Goal: Task Accomplishment & Management: Manage account settings

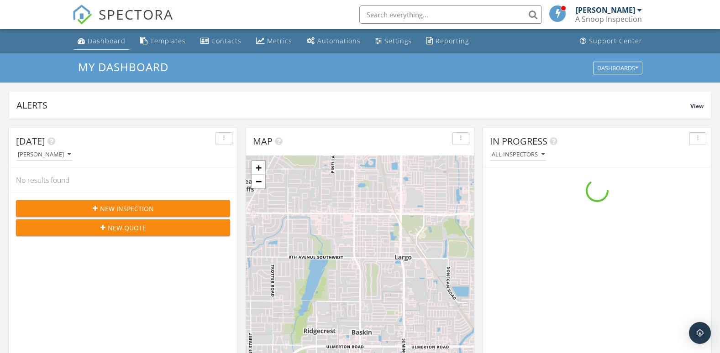
click at [94, 36] on link "Dashboard" at bounding box center [101, 41] width 55 height 17
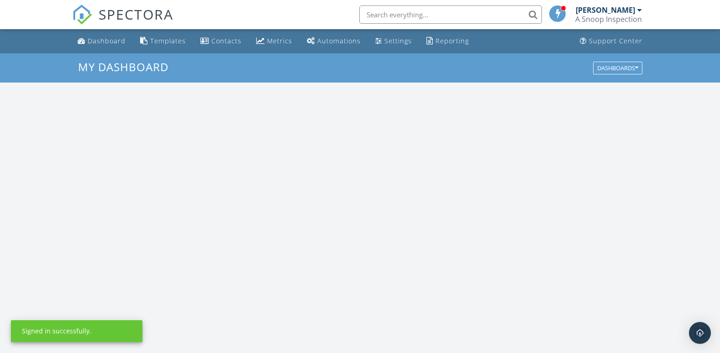
scroll to position [845, 734]
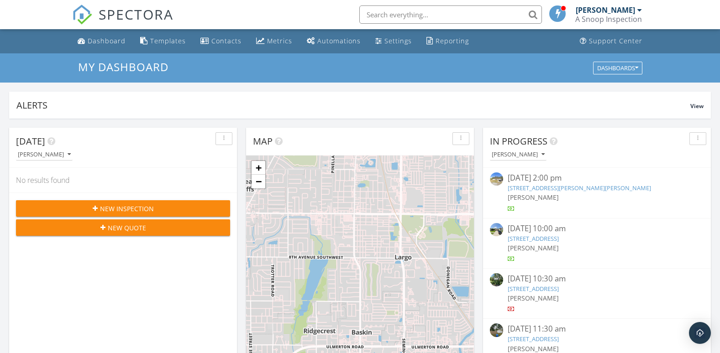
click at [537, 287] on link "[STREET_ADDRESS]" at bounding box center [533, 289] width 51 height 8
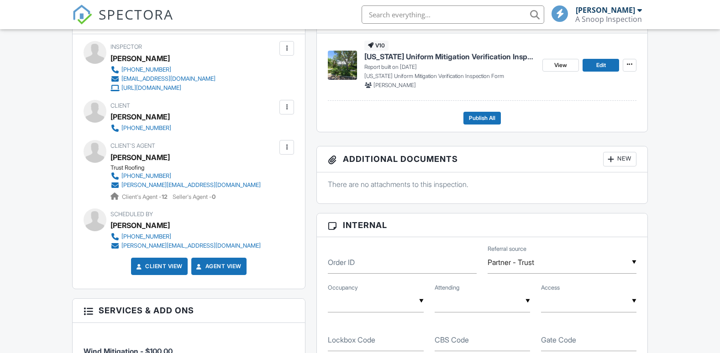
scroll to position [548, 0]
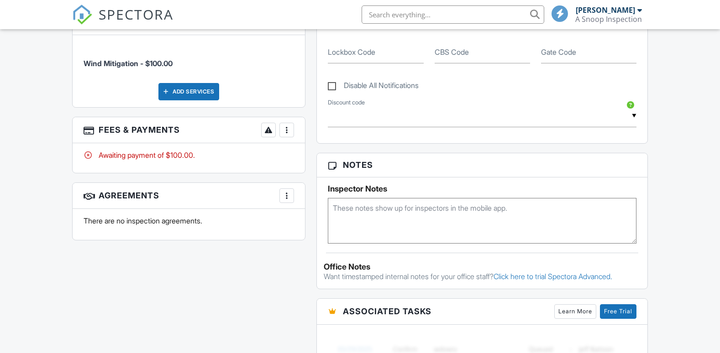
click at [284, 129] on div at bounding box center [286, 130] width 9 height 9
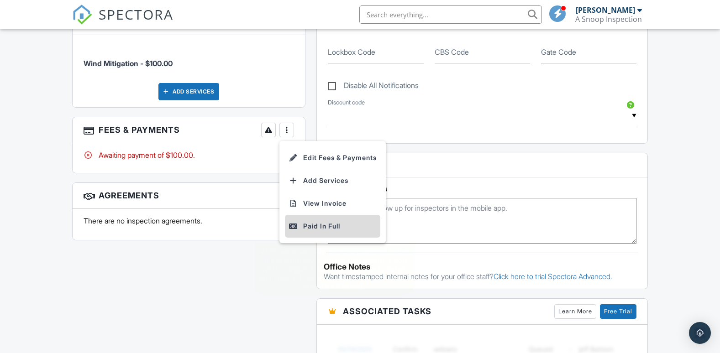
click at [327, 225] on div "Paid In Full" at bounding box center [332, 226] width 88 height 11
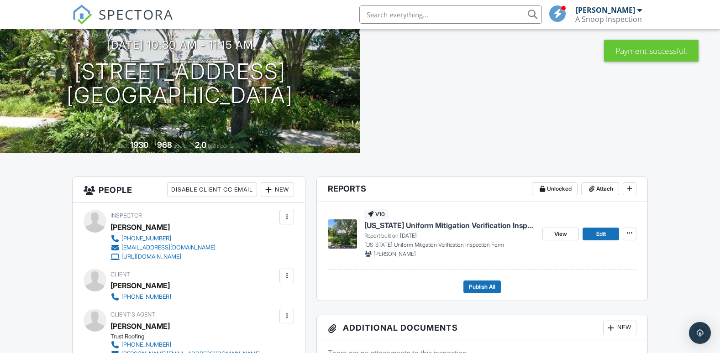
scroll to position [91, 0]
